Goal: Information Seeking & Learning: Learn about a topic

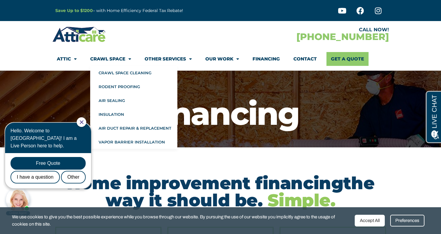
click at [119, 60] on link "Crawl Space" at bounding box center [110, 59] width 41 height 14
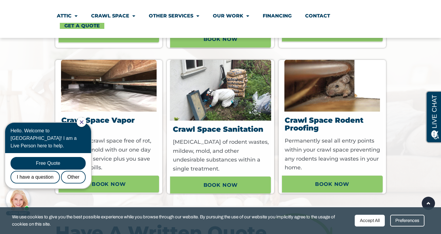
scroll to position [512, 0]
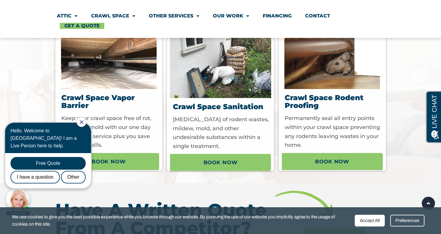
click at [122, 79] on img at bounding box center [109, 63] width 96 height 52
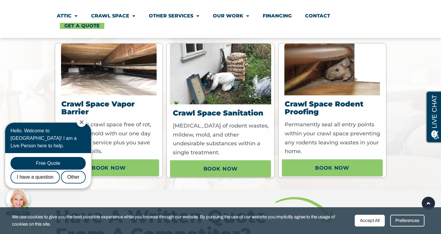
scroll to position [509, 0]
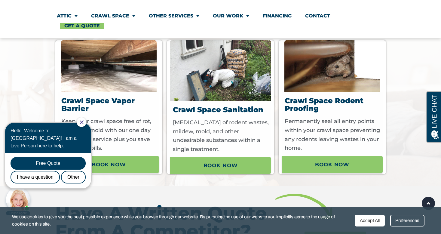
click at [84, 124] on icon "Close Chat" at bounding box center [82, 122] width 4 height 4
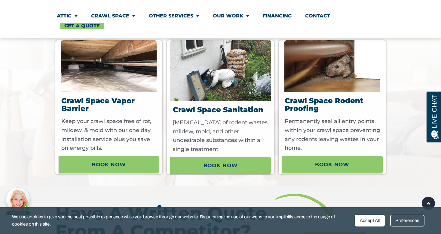
click at [108, 131] on p "Keep your crawl space free of rot, mildew, & mold with our one day installation…" at bounding box center [109, 135] width 97 height 36
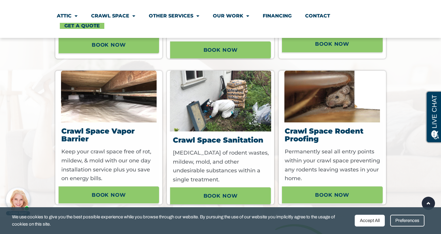
scroll to position [438, 0]
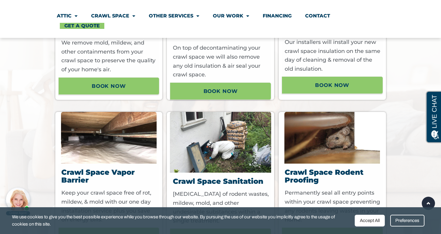
click at [105, 126] on img at bounding box center [109, 138] width 96 height 52
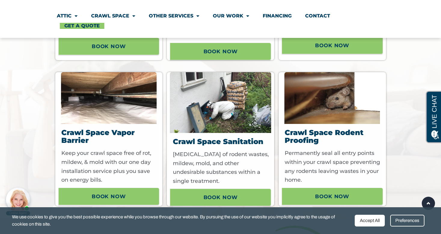
scroll to position [482, 0]
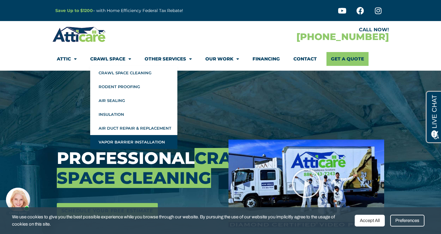
click at [120, 141] on link "Vapor Barrier Installation" at bounding box center [133, 142] width 87 height 14
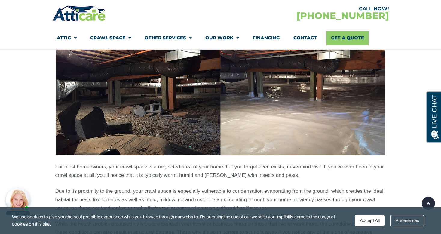
scroll to position [457, 0]
